Goal: Answer question/provide support

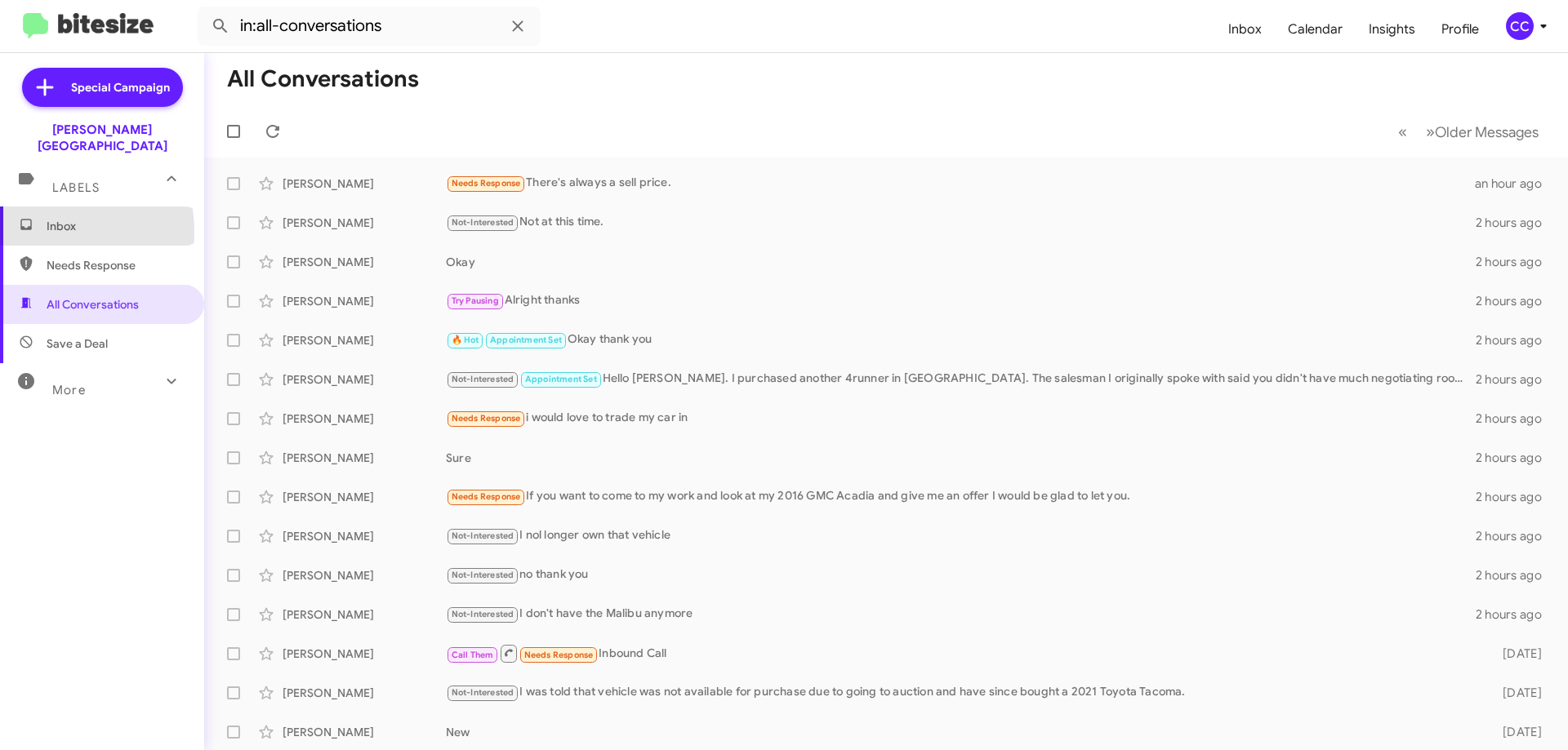
click at [41, 215] on span "Inbox" at bounding box center [101, 226] width 204 height 39
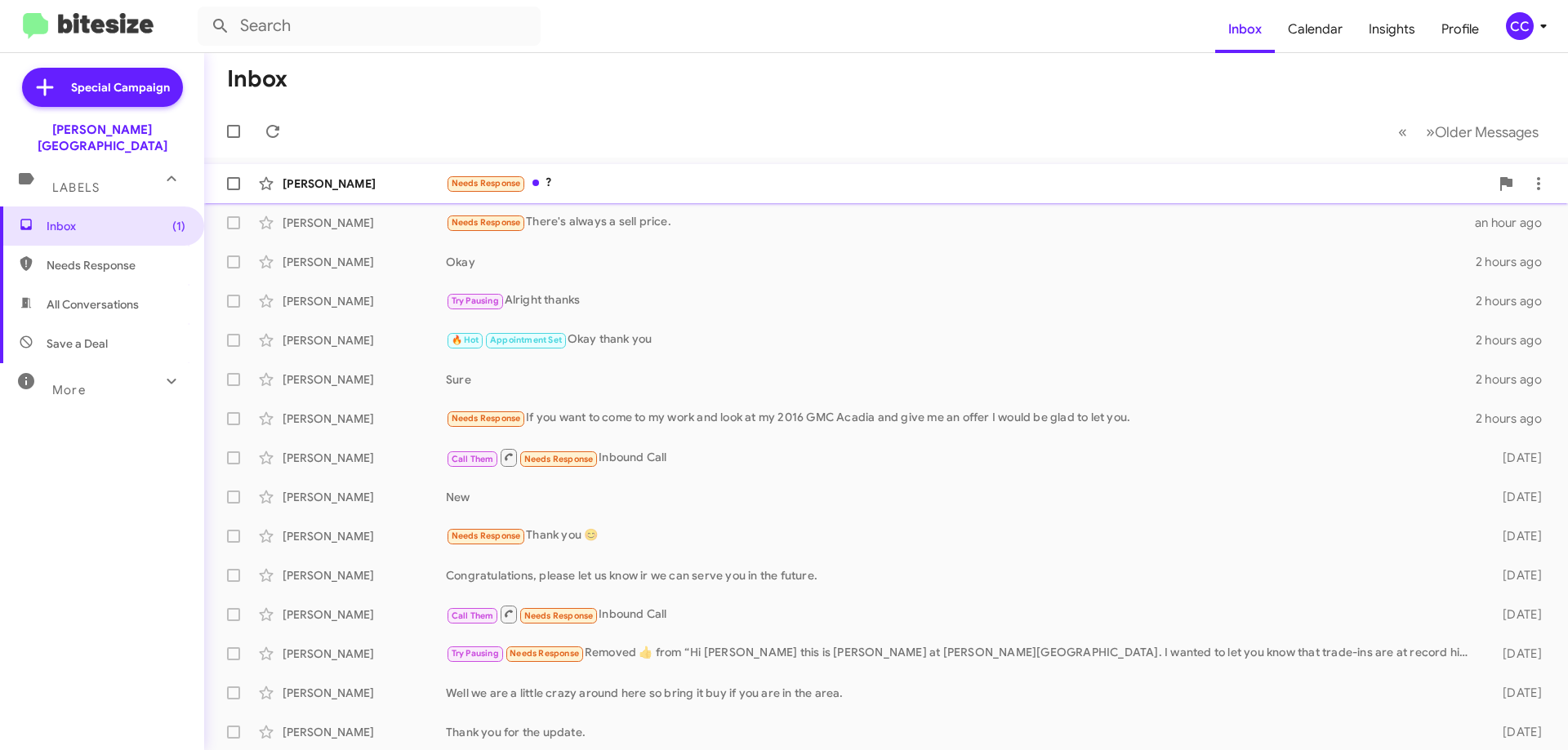
click at [340, 186] on div "[PERSON_NAME]" at bounding box center [364, 184] width 163 height 16
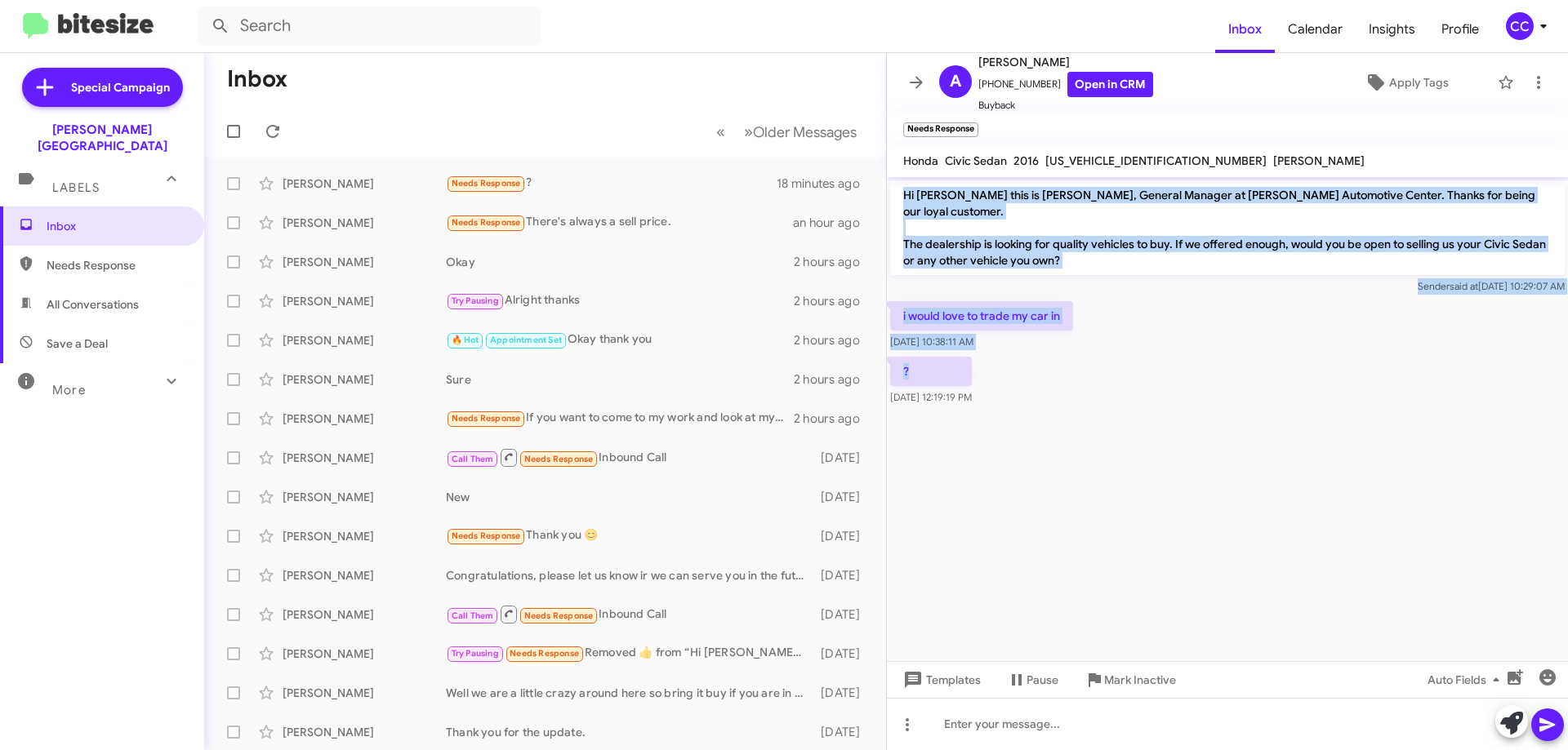
drag, startPoint x: 1004, startPoint y: 352, endPoint x: 898, endPoint y: 197, distance: 187.8
click at [898, 197] on div "Hi [PERSON_NAME] this is [PERSON_NAME], General Manager at [PERSON_NAME] Automo…" at bounding box center [1227, 292] width 681 height 231
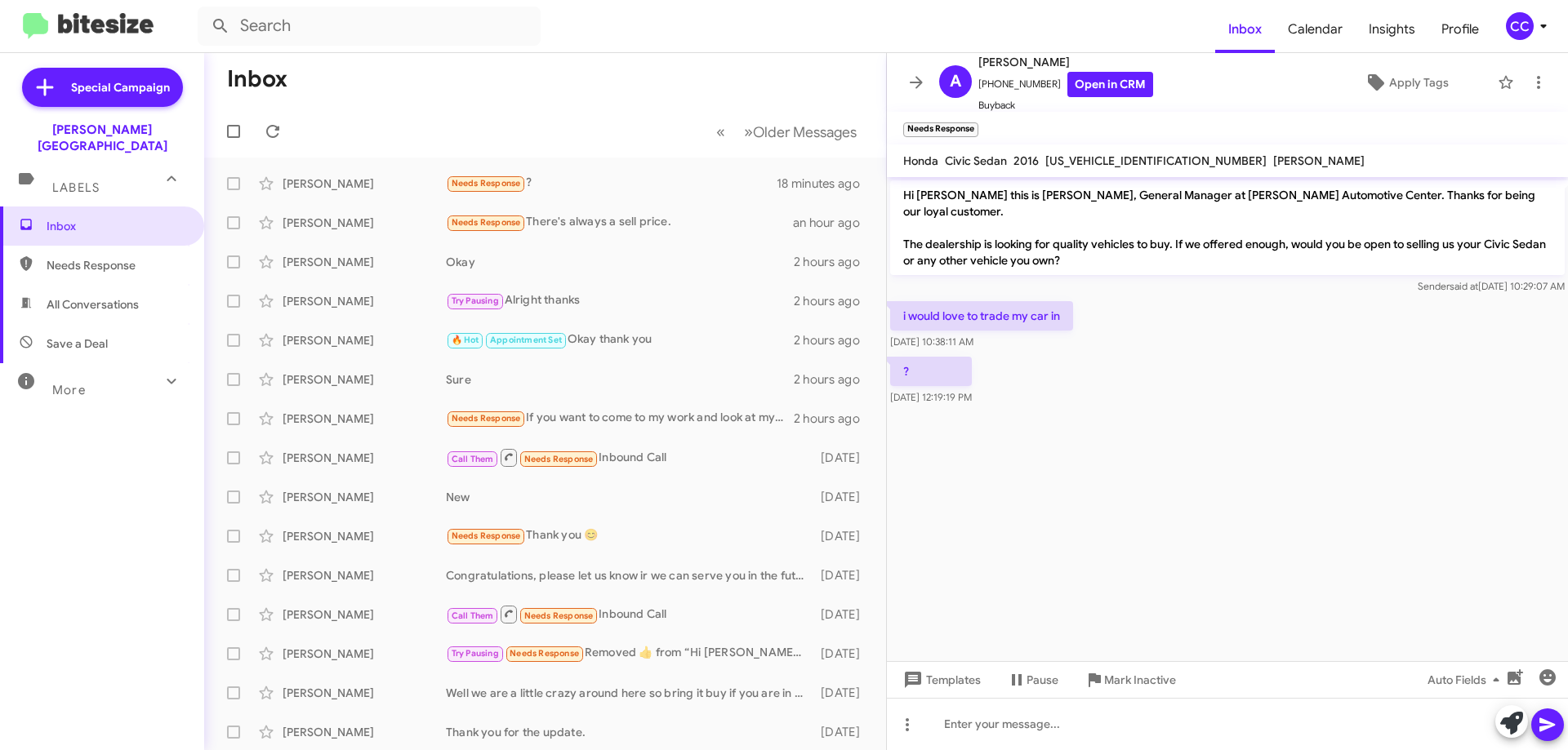
drag, startPoint x: 1018, startPoint y: 192, endPoint x: 1197, endPoint y: 423, distance: 292.2
click at [1197, 423] on cdk-virtual-scroll-viewport "Hi [PERSON_NAME] this is [PERSON_NAME], General Manager at [PERSON_NAME] Automo…" at bounding box center [1227, 419] width 681 height 484
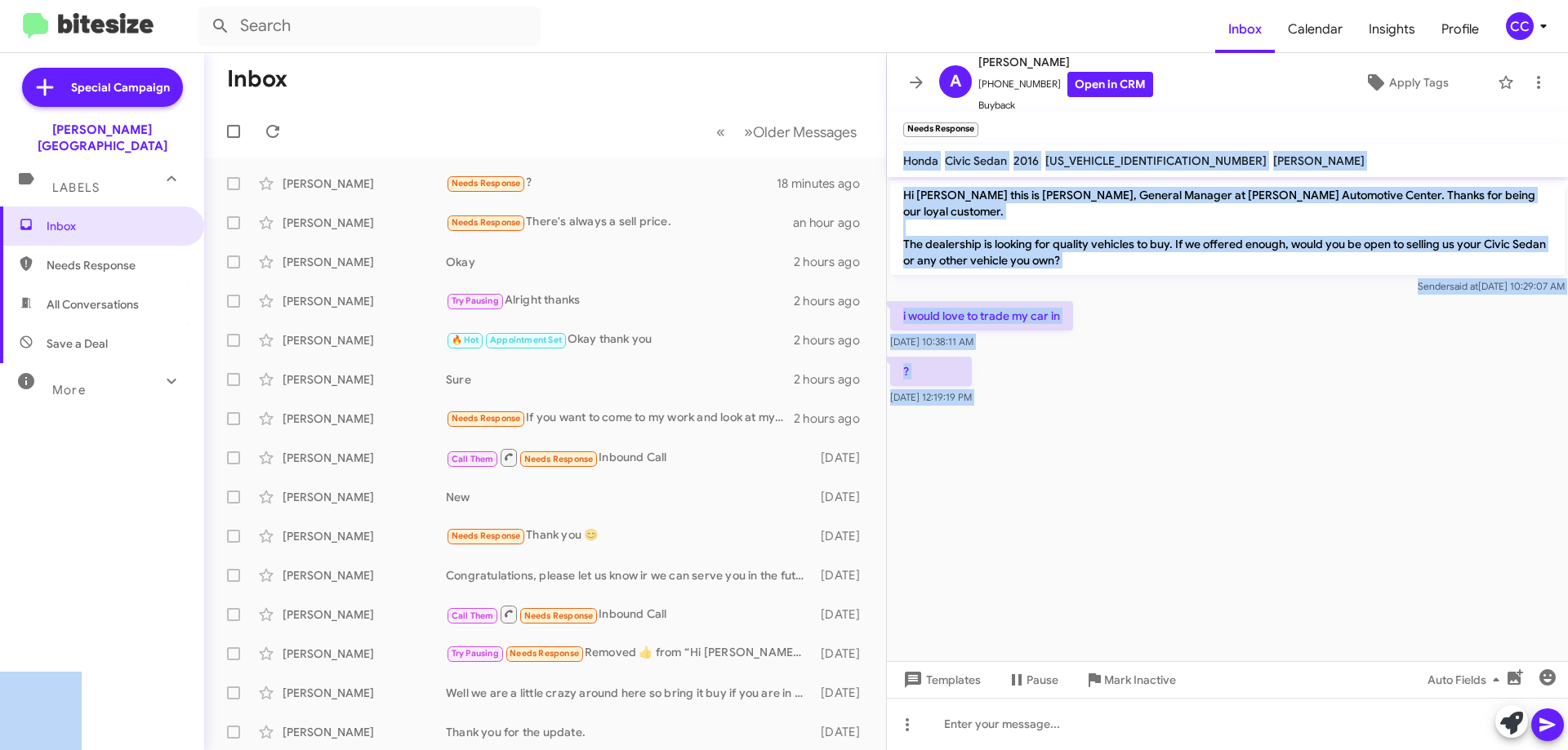
drag, startPoint x: 1005, startPoint y: 348, endPoint x: 905, endPoint y: 166, distance: 207.7
copy body "Honda Civic Sedan 2016 [US_VEHICLE_IDENTIFICATION_NUMBER] [PERSON_NAME] Hi [PER…"
click at [1097, 81] on link "Open in CRM" at bounding box center [1110, 84] width 86 height 25
click at [1386, 475] on cdk-virtual-scroll-viewport "Hi [PERSON_NAME] this is [PERSON_NAME], General Manager at [PERSON_NAME] Automo…" at bounding box center [1227, 419] width 681 height 484
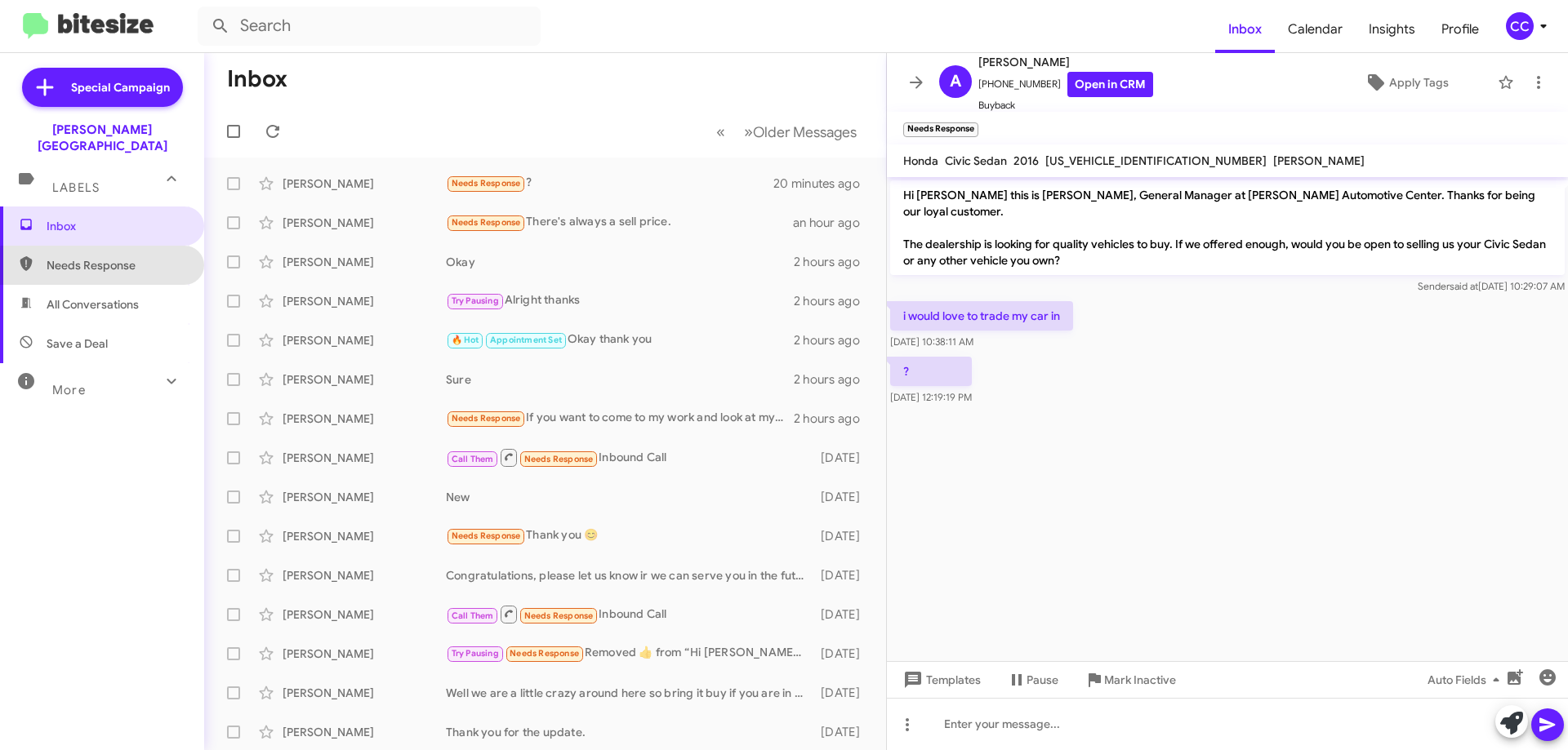
click at [126, 257] on span "Needs Response" at bounding box center [116, 266] width 139 height 16
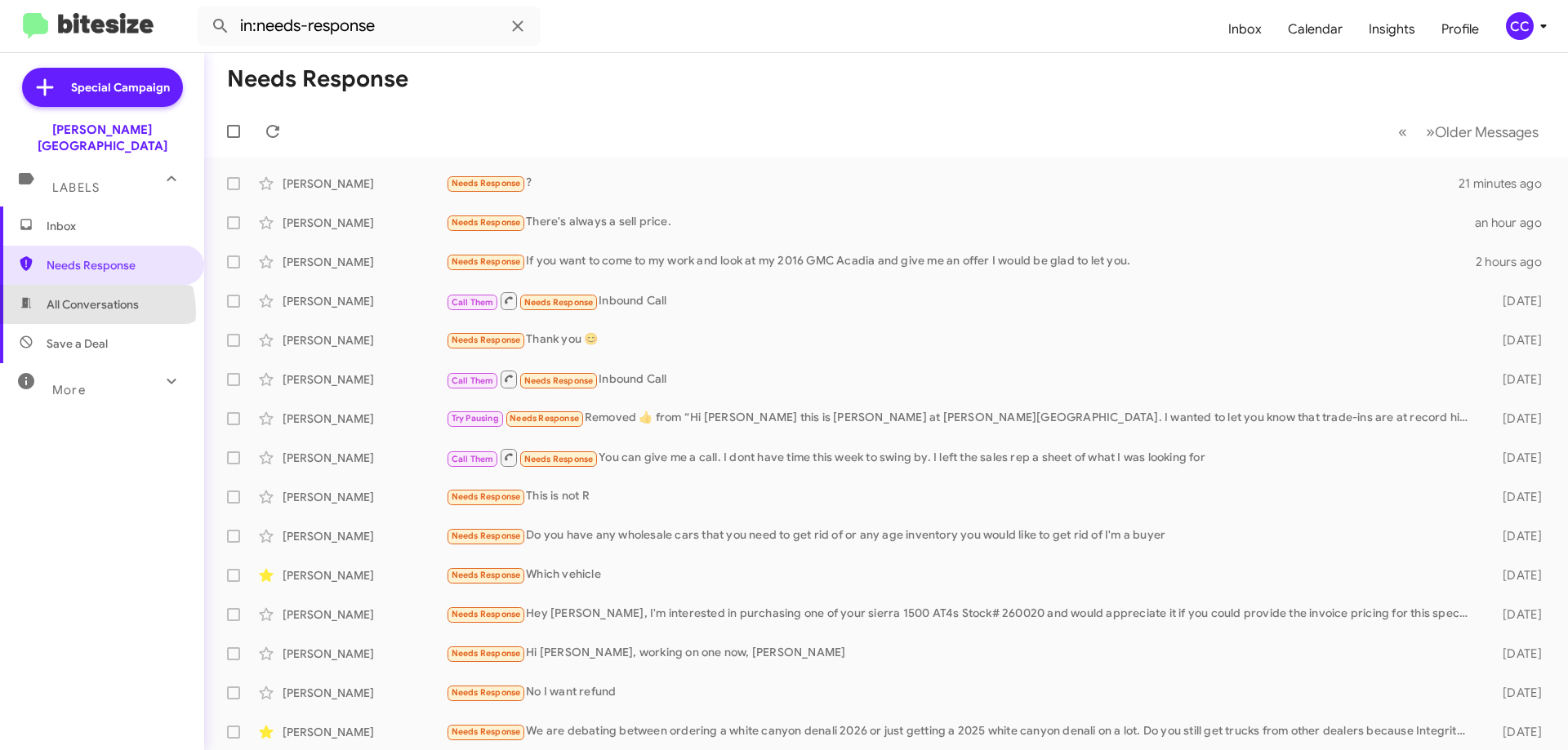
click at [95, 296] on span "All Conversations" at bounding box center [101, 305] width 204 height 39
type input "in:all-conversations"
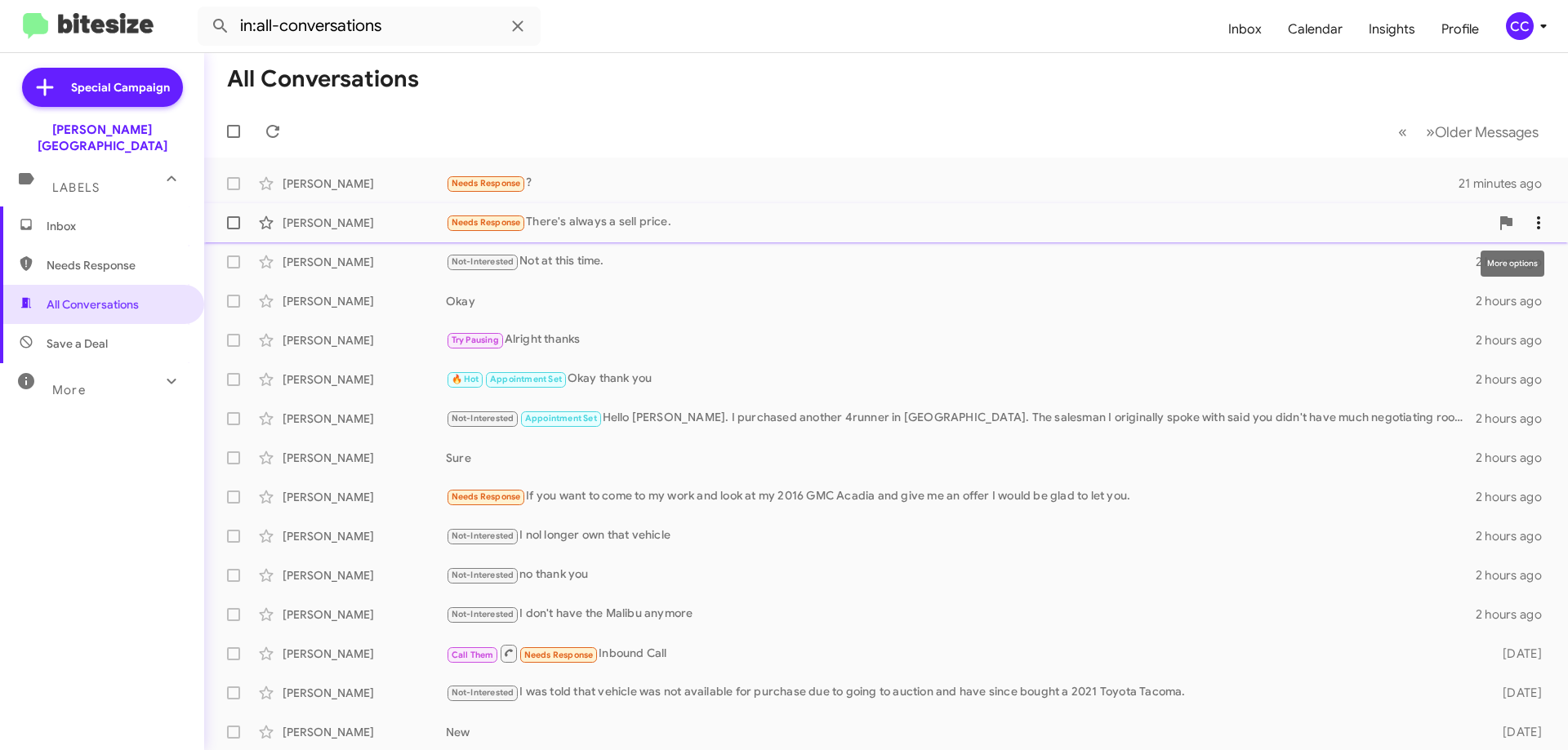
click at [1529, 222] on icon at bounding box center [1538, 222] width 20 height 20
click at [1511, 302] on span "[PERSON_NAME] as responded" at bounding box center [1446, 305] width 168 height 39
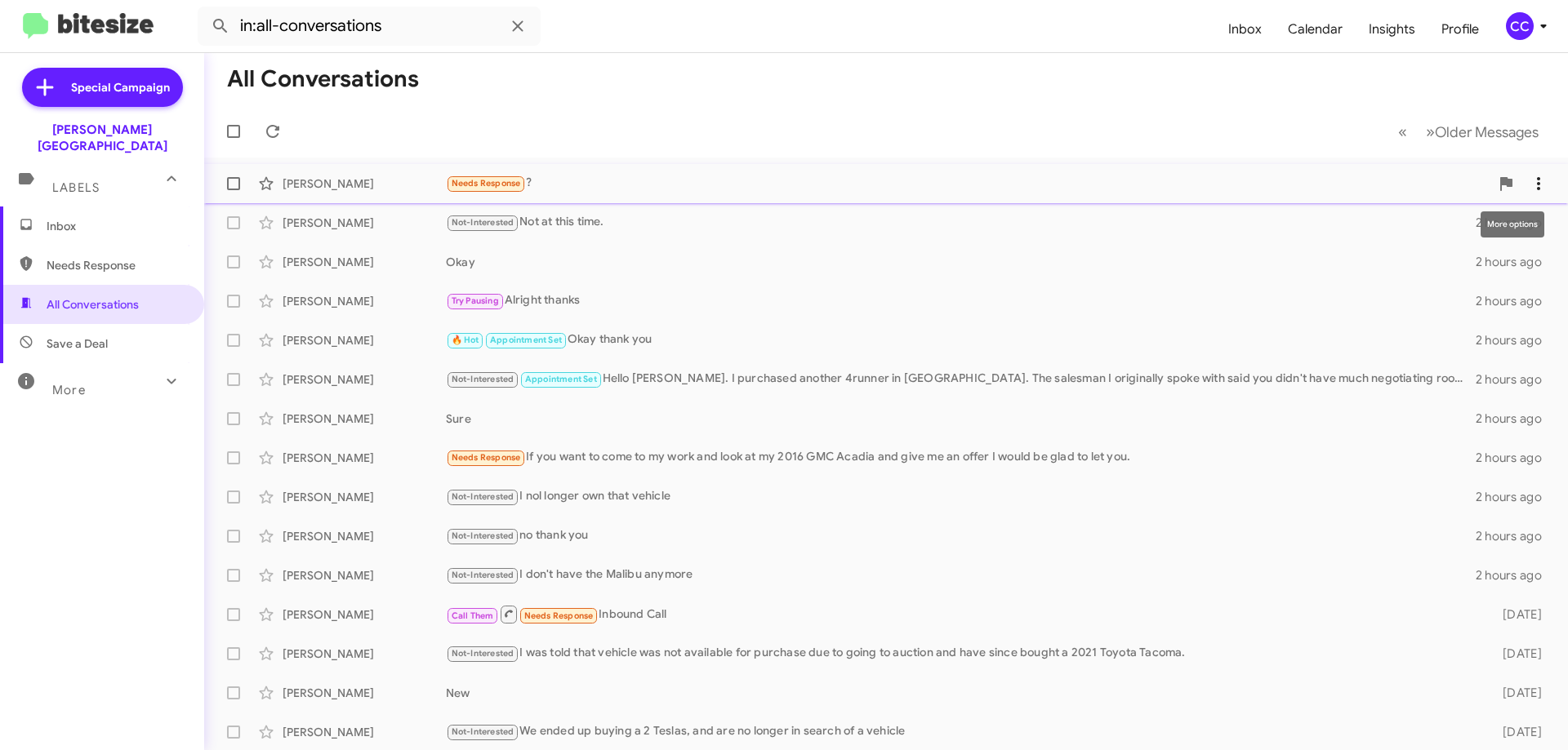
click at [1529, 177] on icon at bounding box center [1538, 184] width 20 height 20
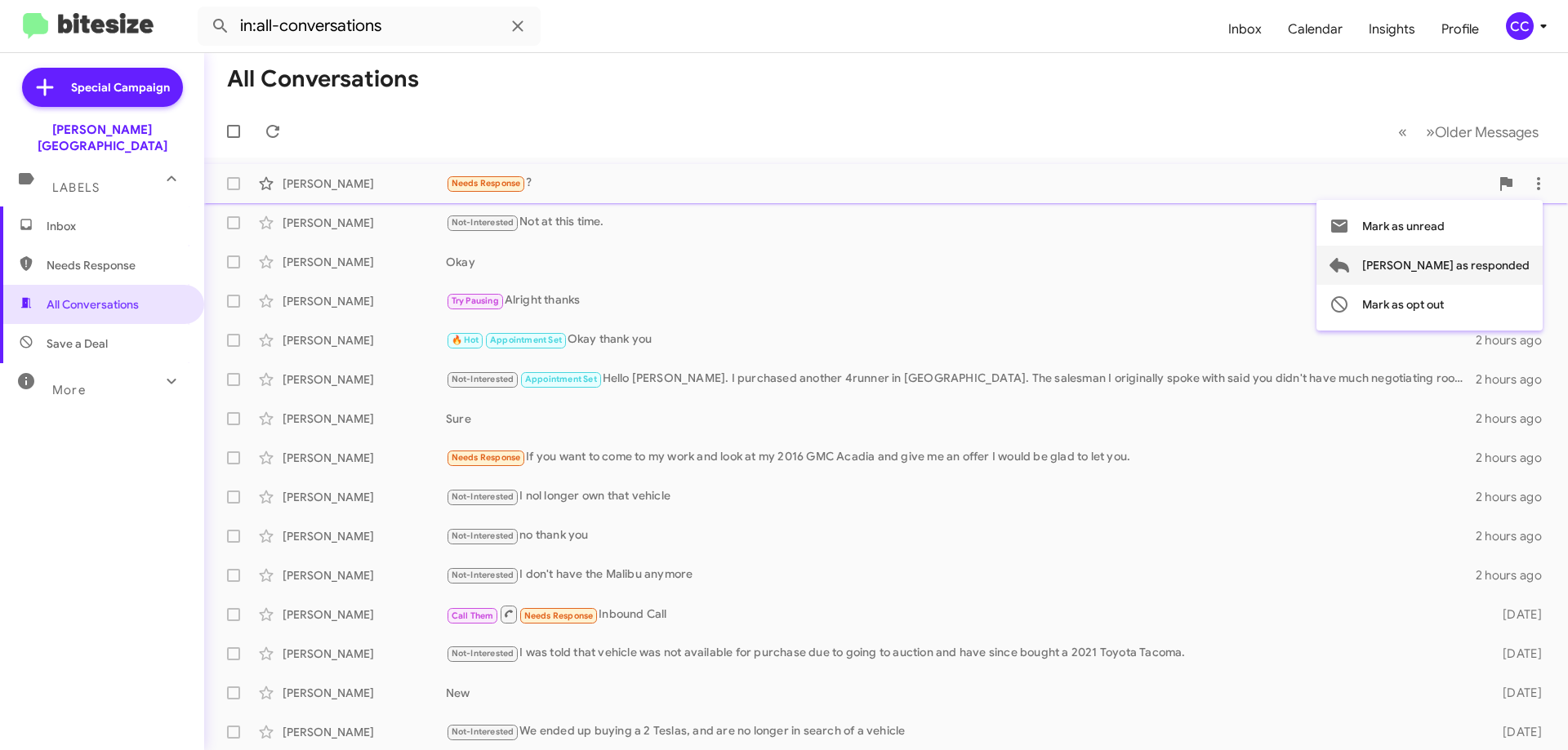
click at [1491, 267] on span "[PERSON_NAME] as responded" at bounding box center [1446, 266] width 168 height 39
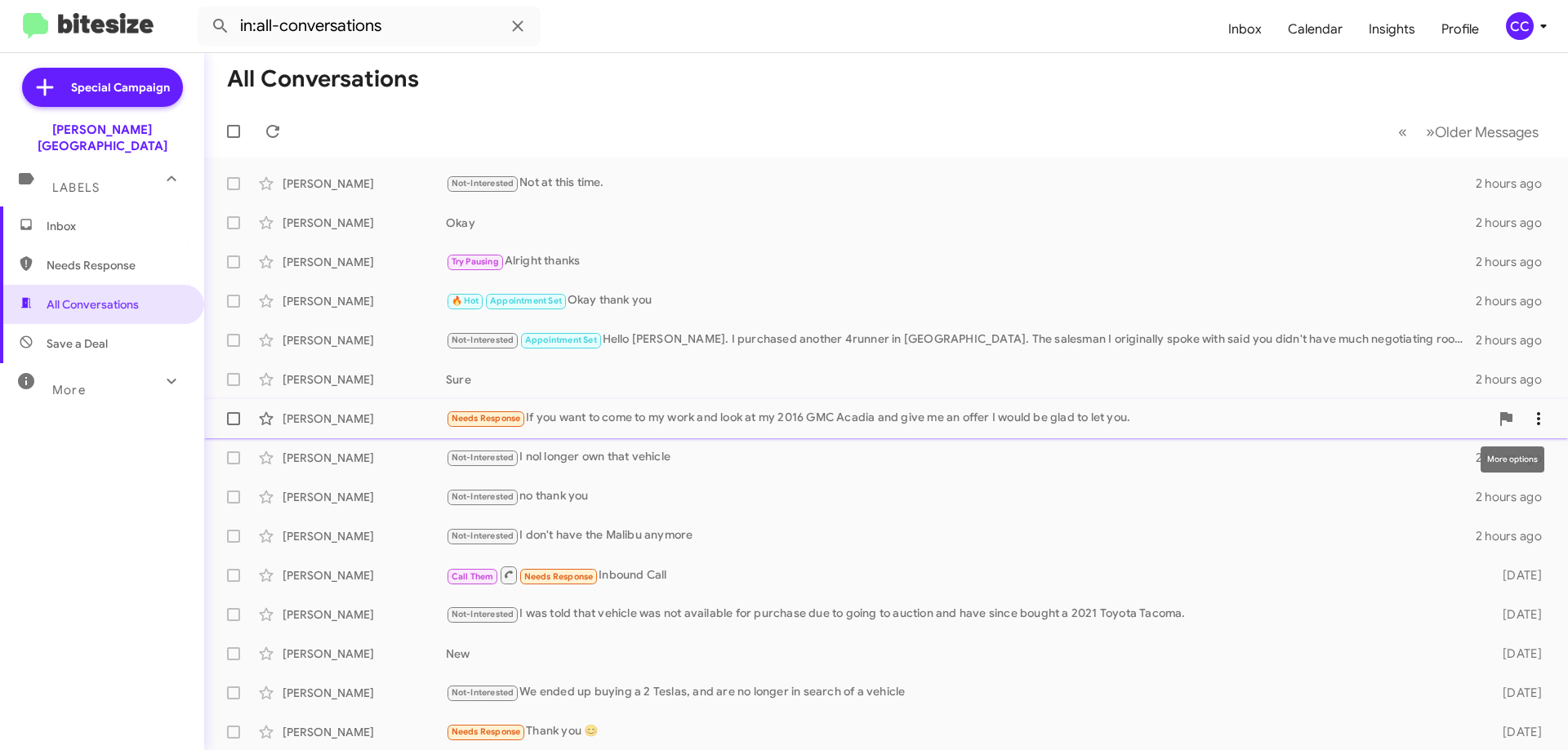
click at [1529, 409] on icon at bounding box center [1538, 419] width 20 height 20
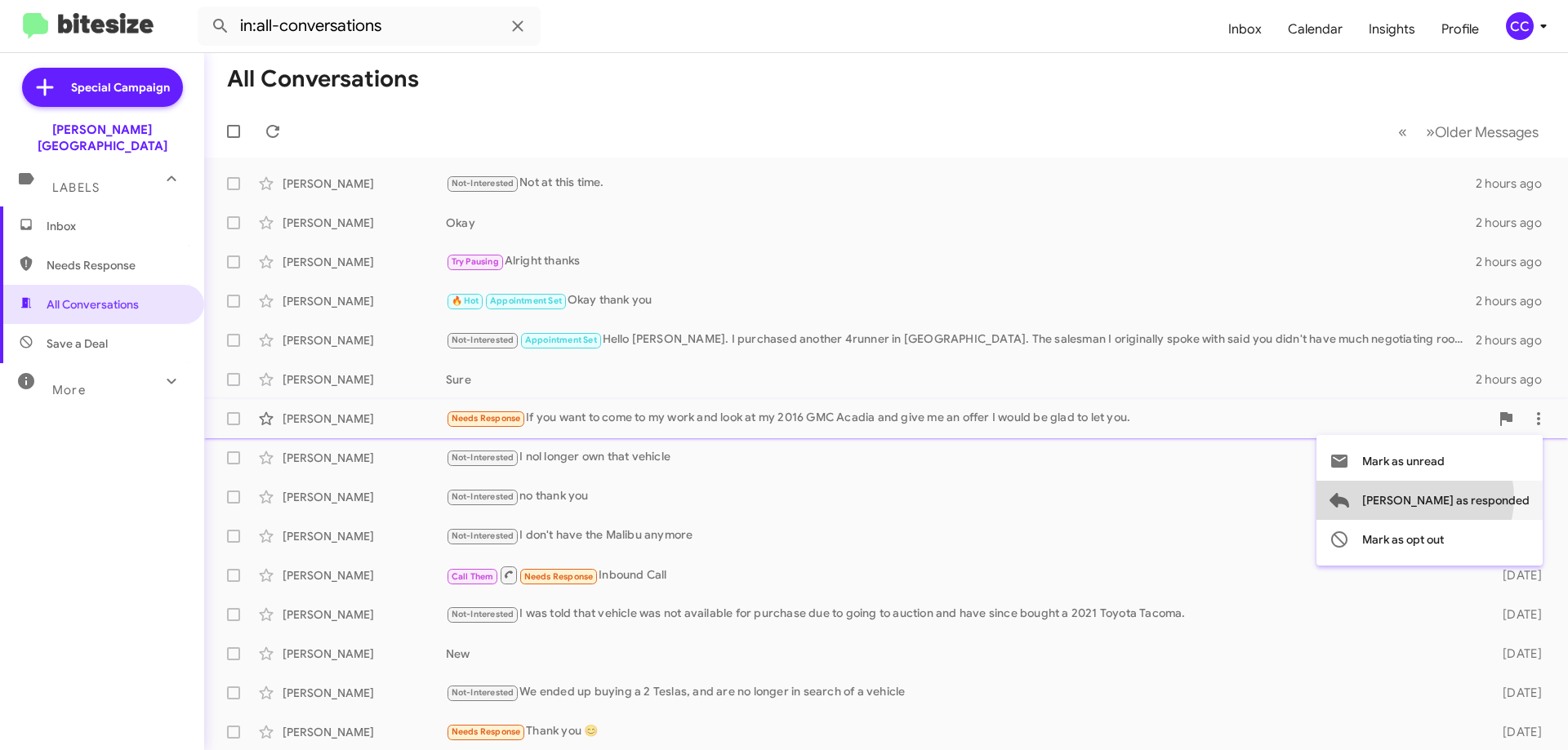
click at [1480, 498] on span "[PERSON_NAME] as responded" at bounding box center [1446, 501] width 168 height 39
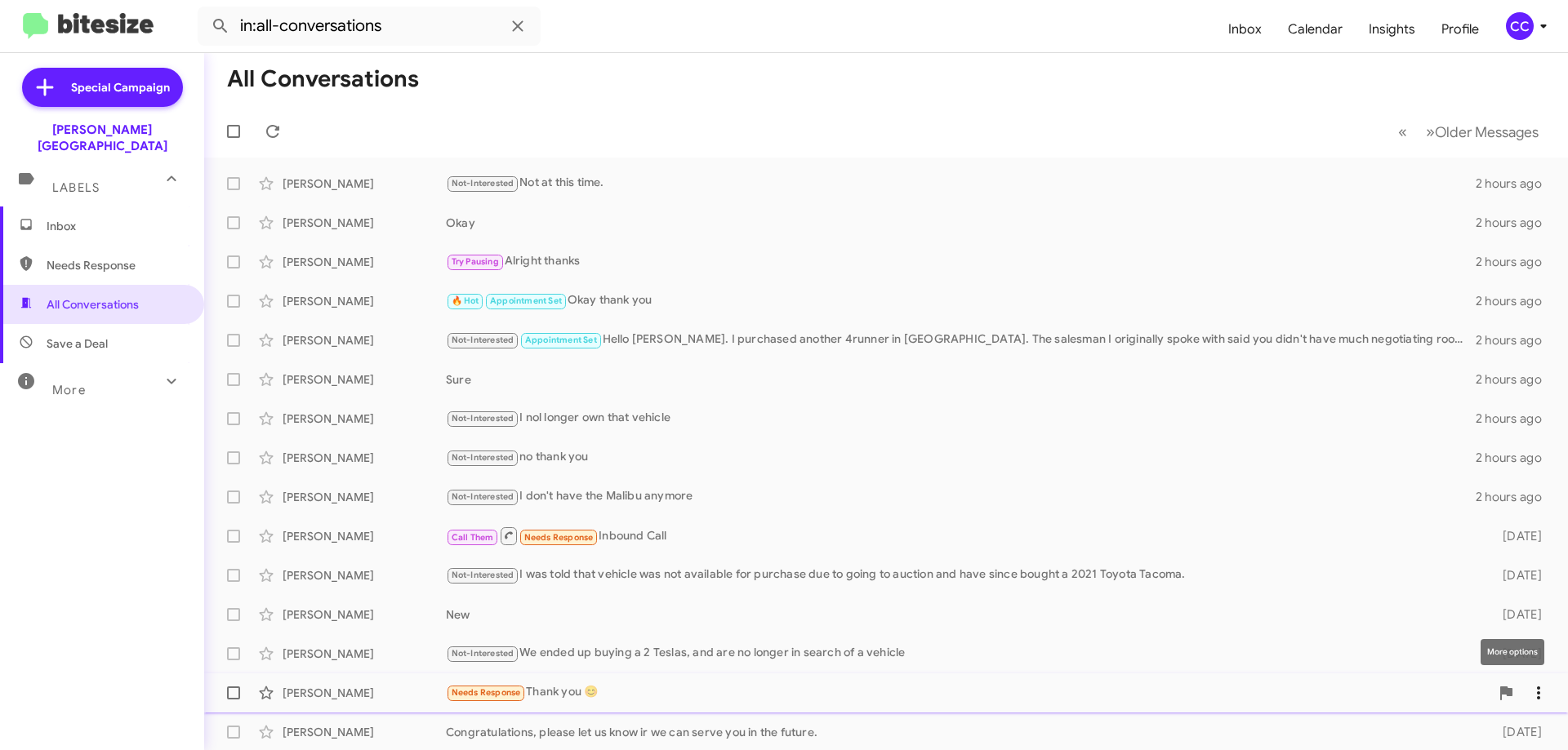
click at [1529, 693] on icon at bounding box center [1538, 693] width 20 height 20
click at [1483, 616] on span "[PERSON_NAME] as responded" at bounding box center [1446, 612] width 168 height 39
